Goal: Transaction & Acquisition: Download file/media

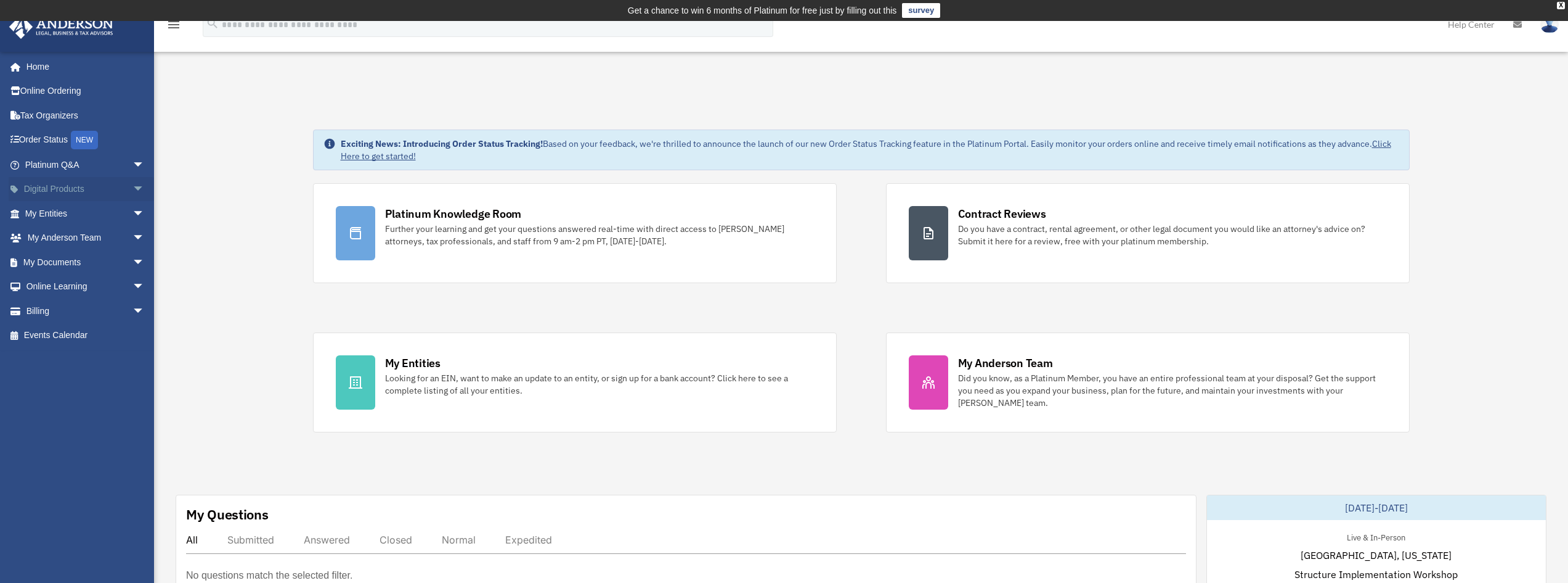
click at [133, 184] on span "arrow_drop_down" at bounding box center [145, 189] width 24 height 25
click at [133, 356] on span "arrow_drop_down" at bounding box center [145, 360] width 24 height 25
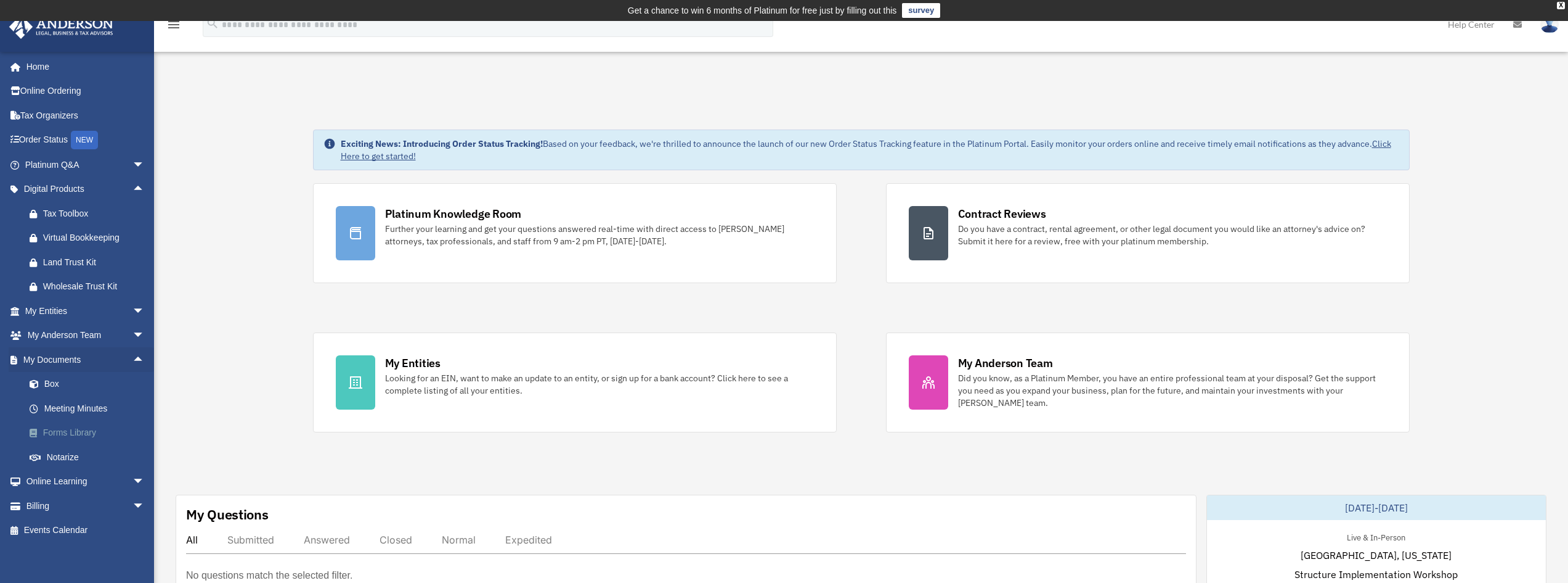
click at [76, 436] on link "Forms Library" at bounding box center [90, 433] width 146 height 24
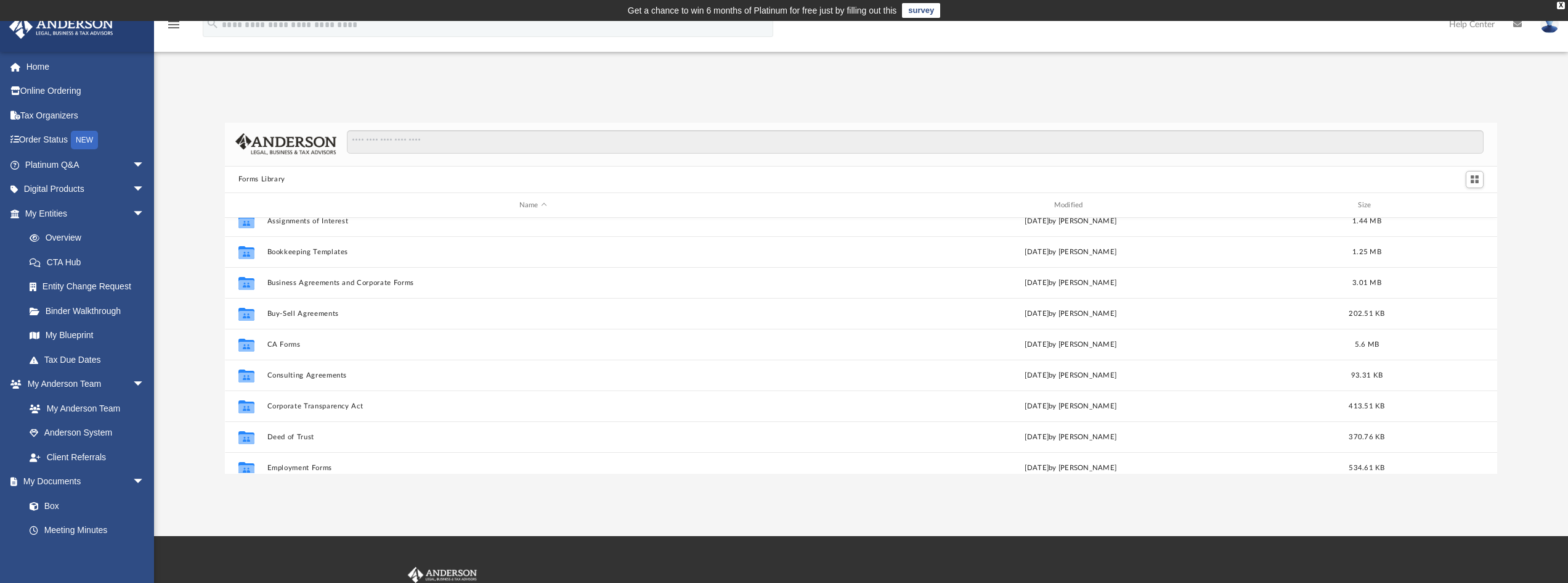
scroll to position [123, 0]
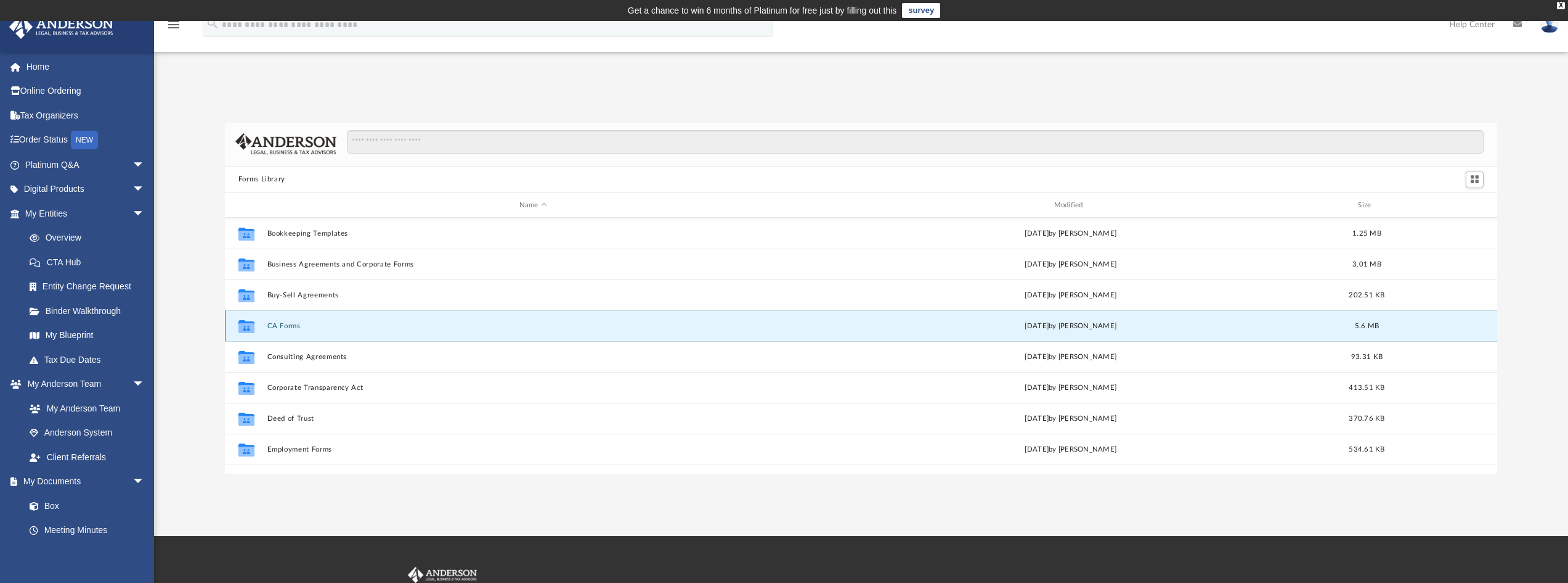
click at [272, 321] on button "CA Forms" at bounding box center [532, 325] width 532 height 8
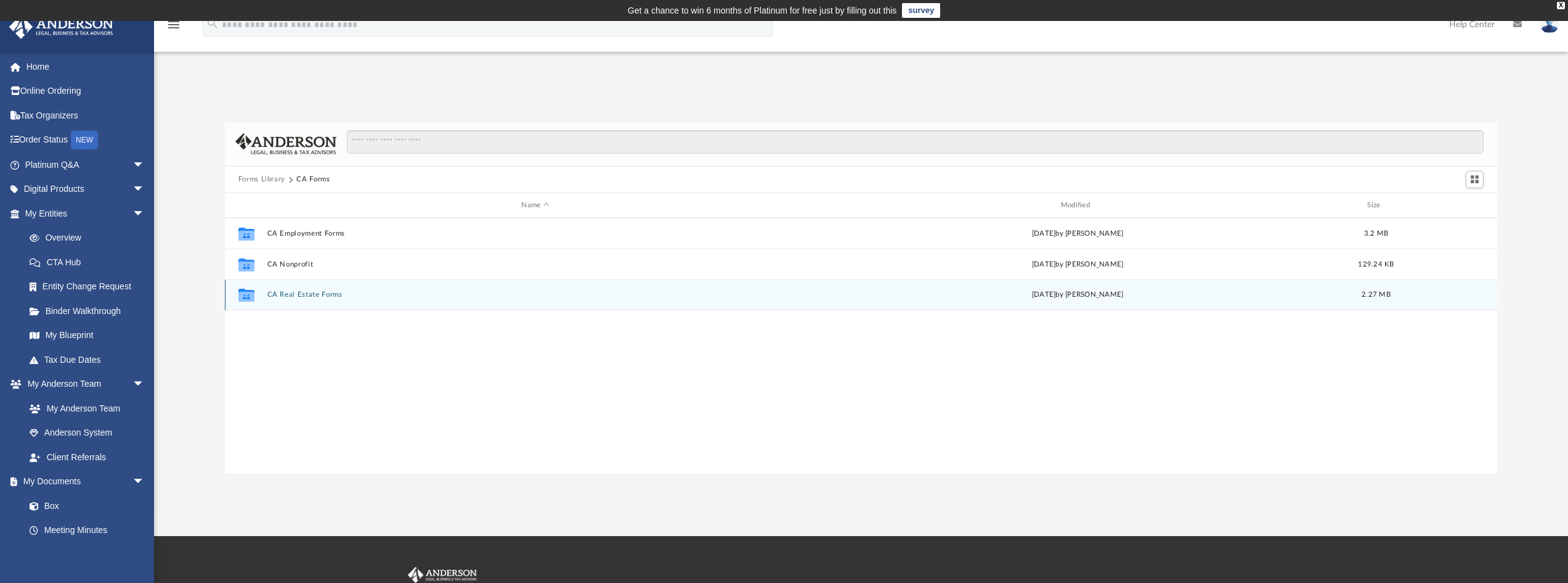
click at [324, 294] on button "CA Real Estate Forms" at bounding box center [535, 295] width 537 height 8
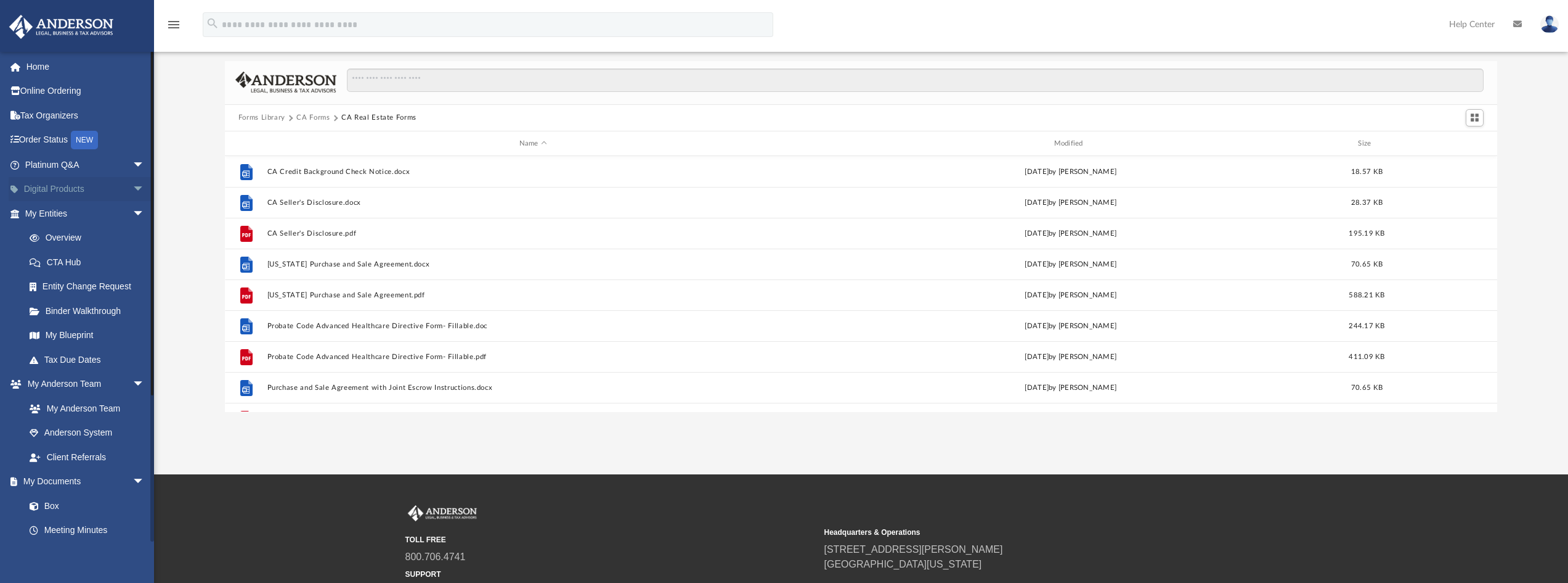
click at [133, 188] on span "arrow_drop_down" at bounding box center [145, 189] width 24 height 25
click at [133, 159] on span "arrow_drop_down" at bounding box center [145, 164] width 24 height 25
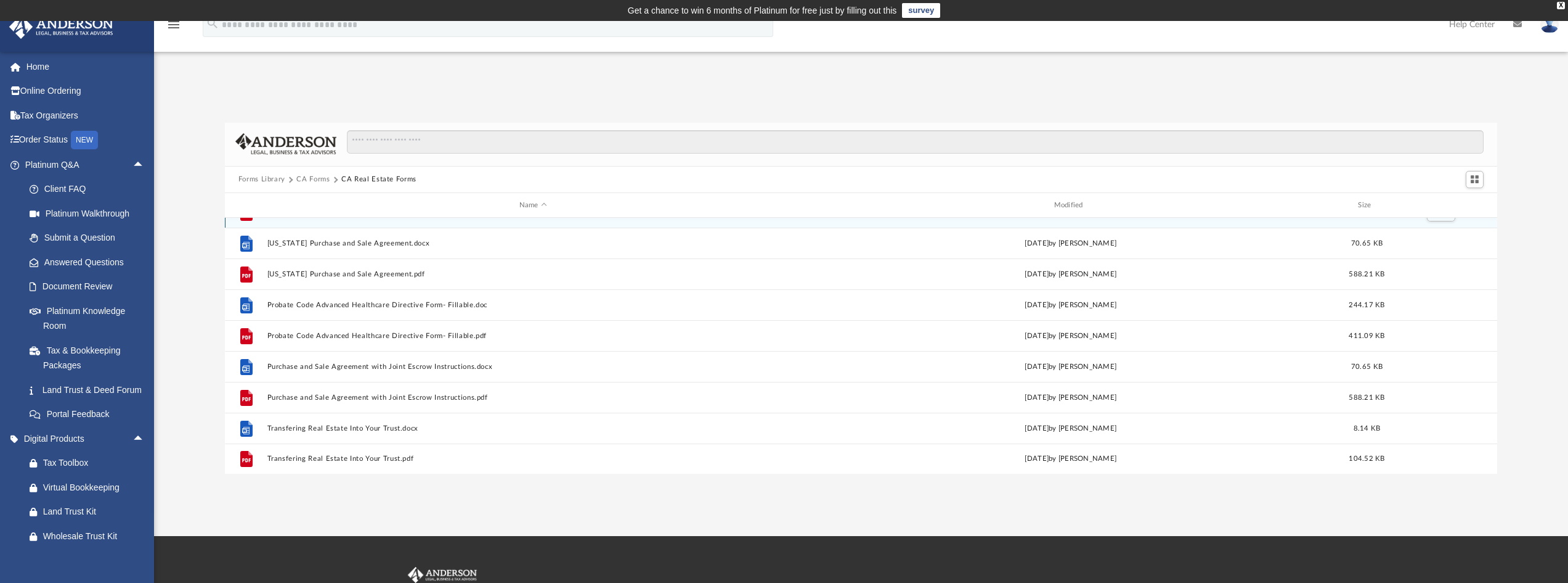
scroll to position [84, 0]
click at [310, 175] on button "CA Forms" at bounding box center [313, 179] width 33 height 11
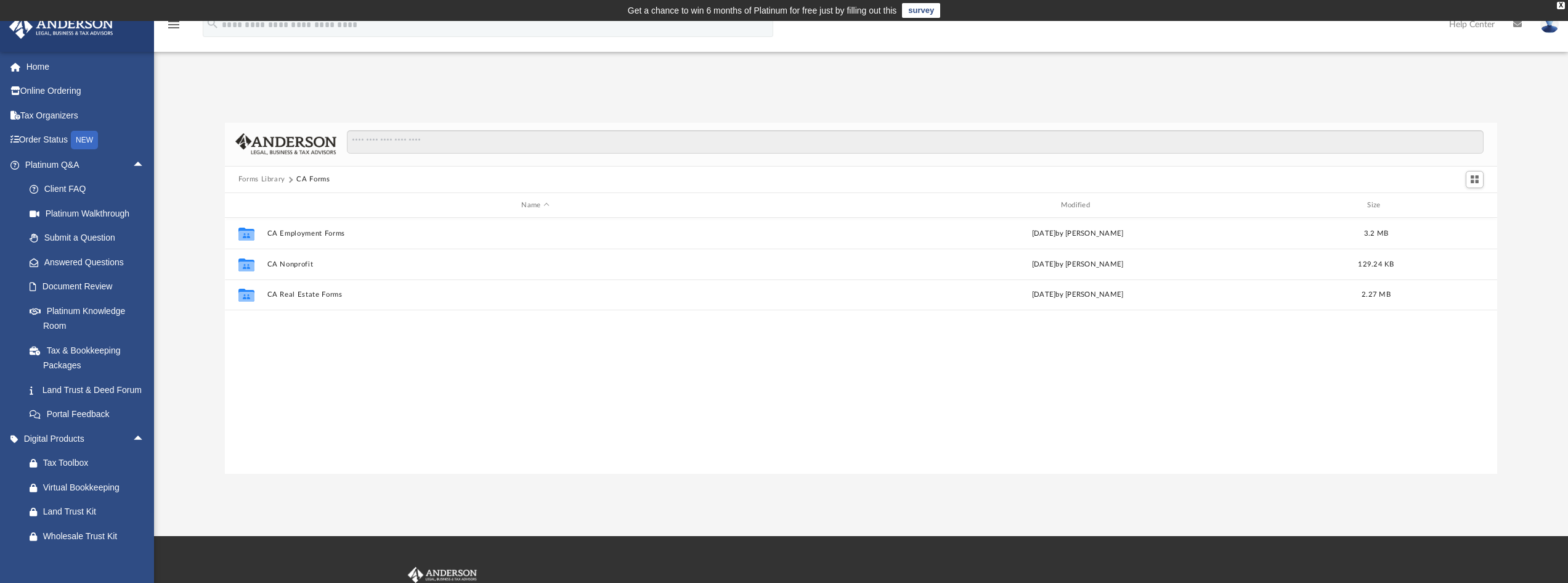
click at [268, 182] on button "Forms Library" at bounding box center [262, 179] width 47 height 11
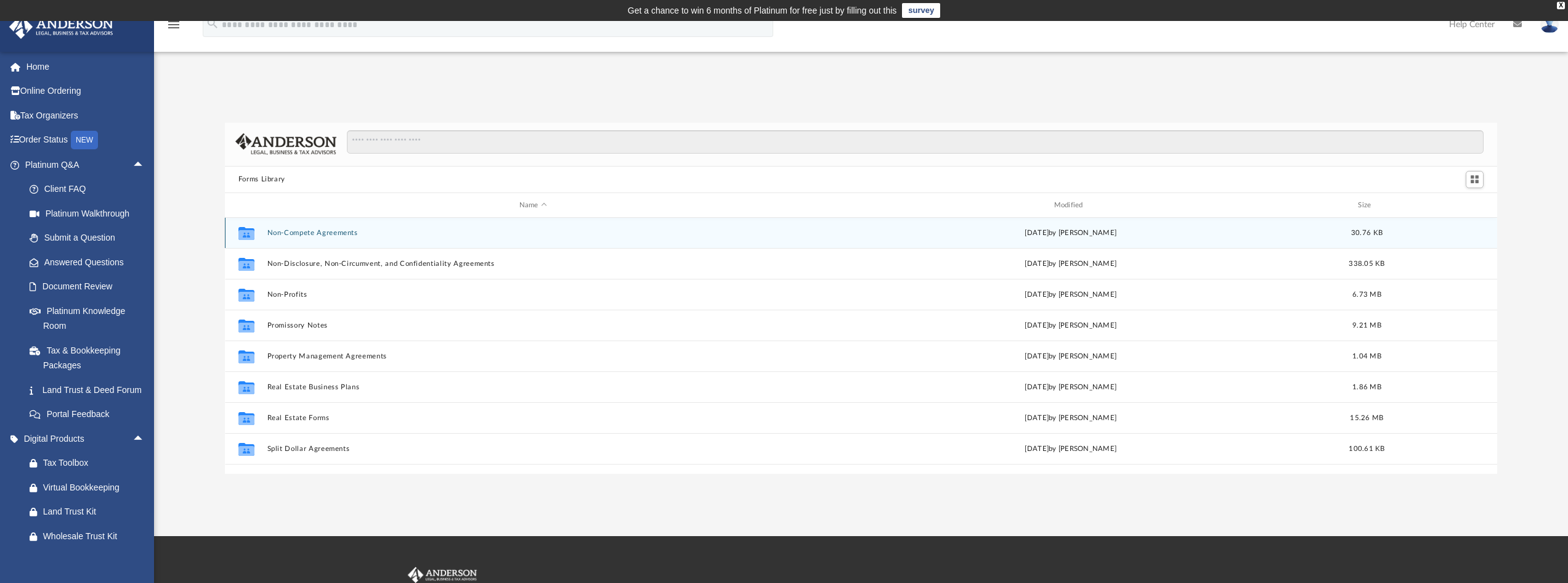
scroll to position [670, 0]
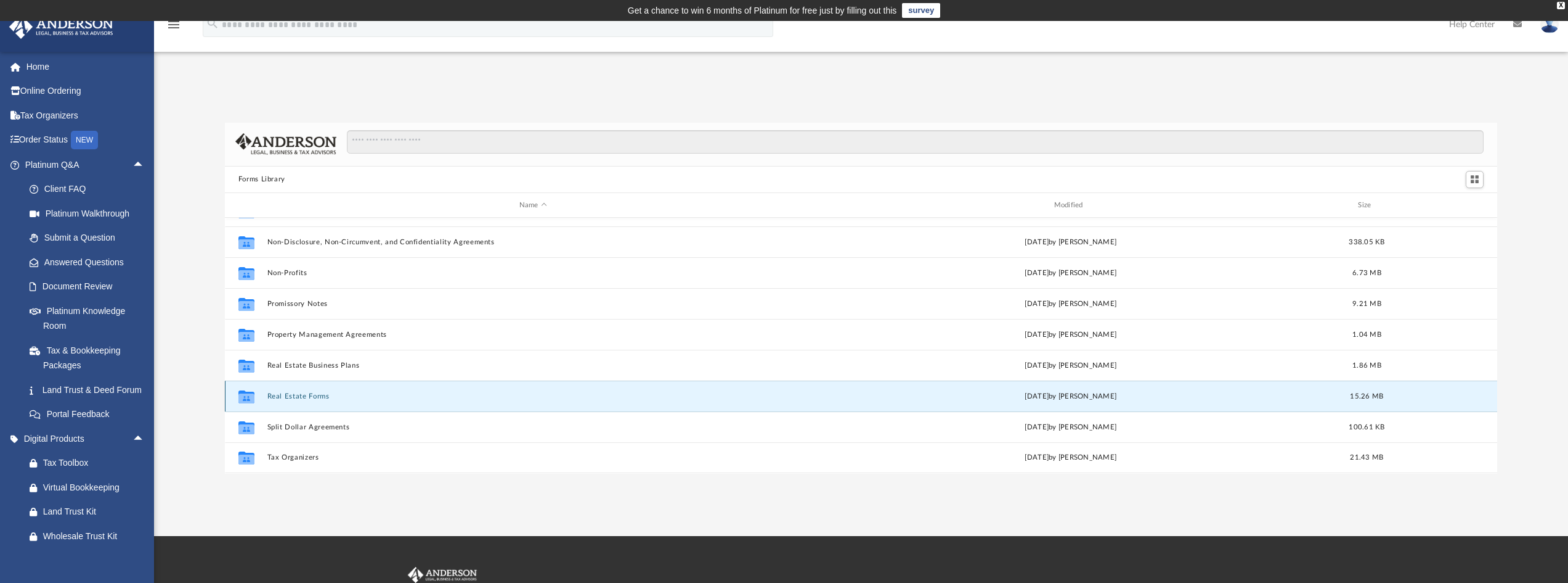
click at [311, 397] on button "Real Estate Forms" at bounding box center [532, 395] width 532 height 8
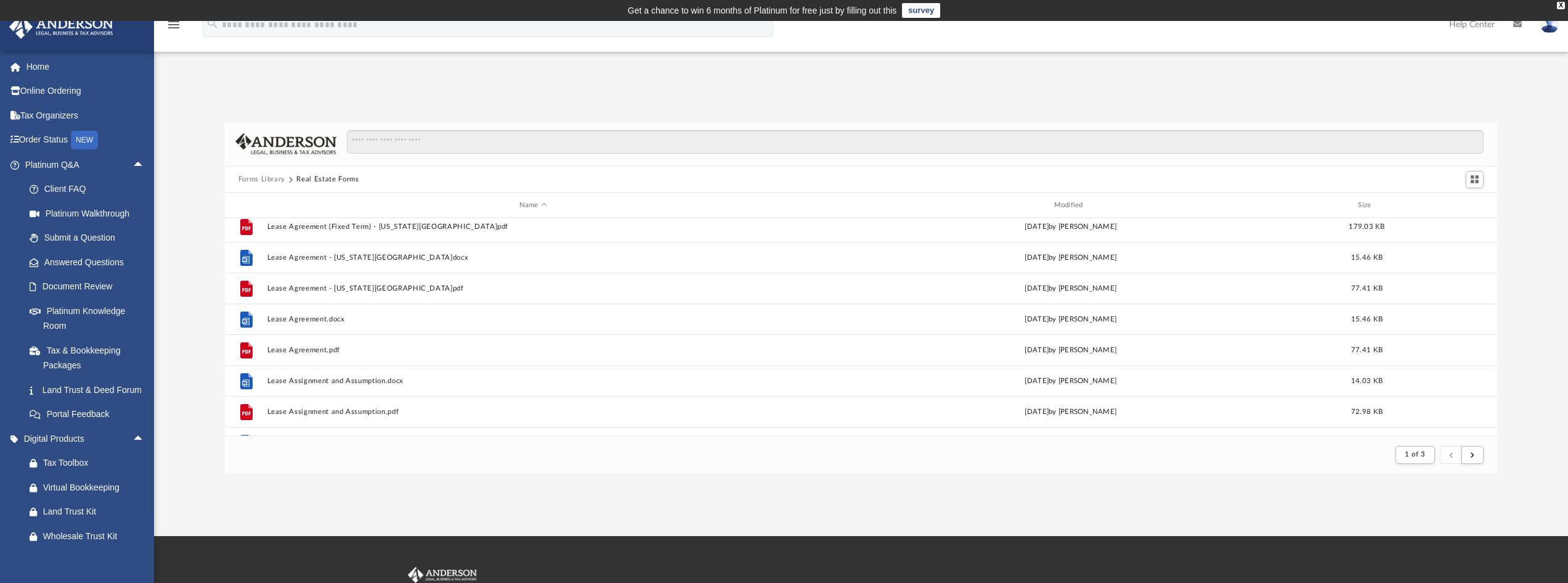
scroll to position [707, 0]
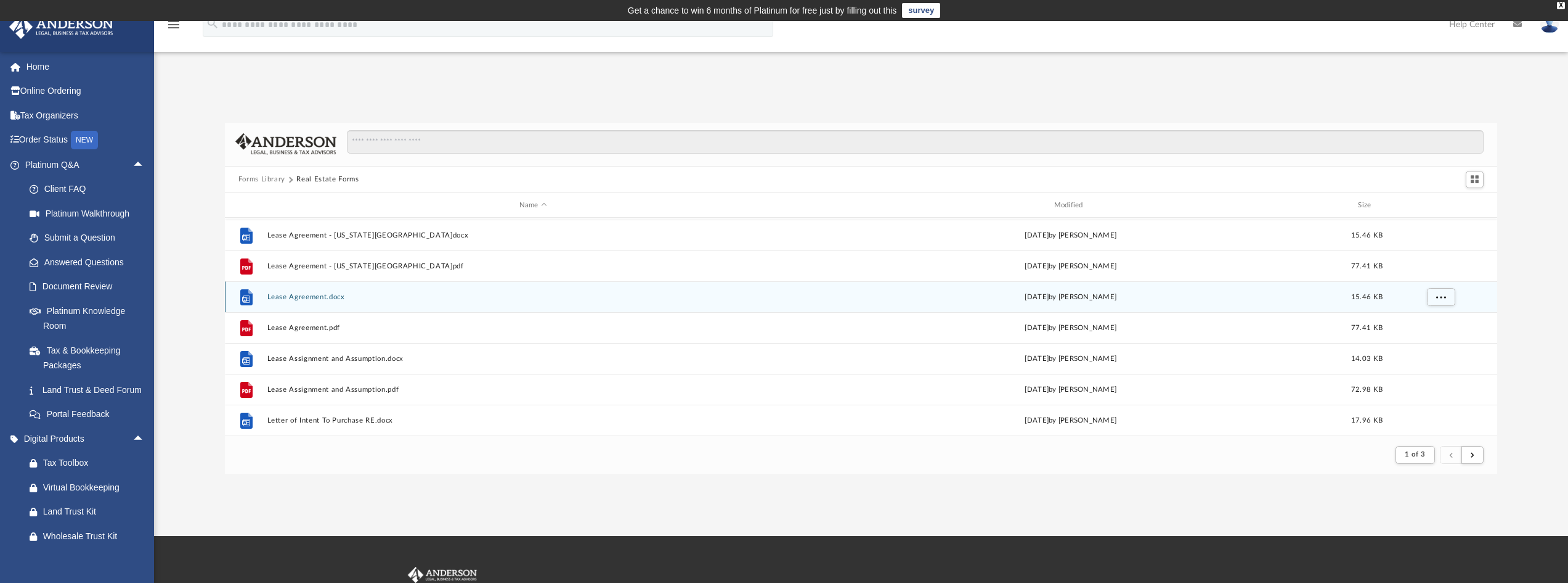
click at [319, 294] on button "Lease Agreement.docx" at bounding box center [532, 296] width 532 height 8
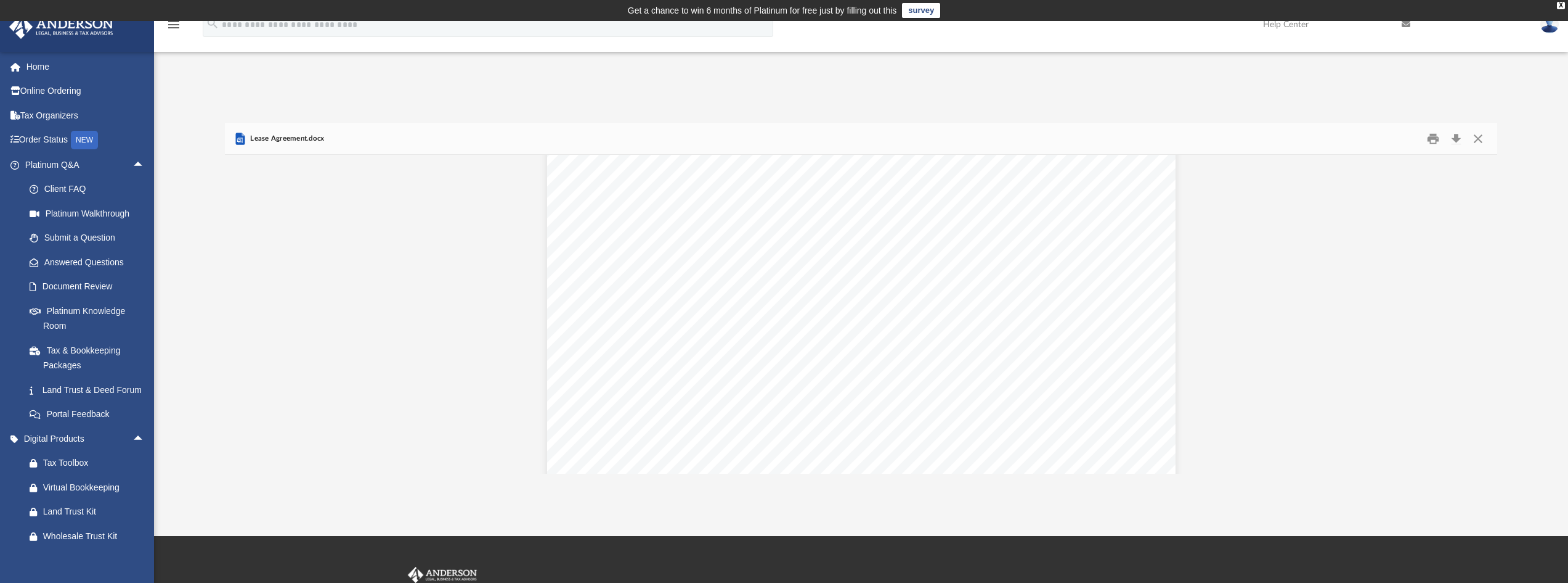
scroll to position [0, 0]
click at [1459, 137] on button "Download" at bounding box center [1456, 138] width 23 height 19
